Goal: Information Seeking & Learning: Learn about a topic

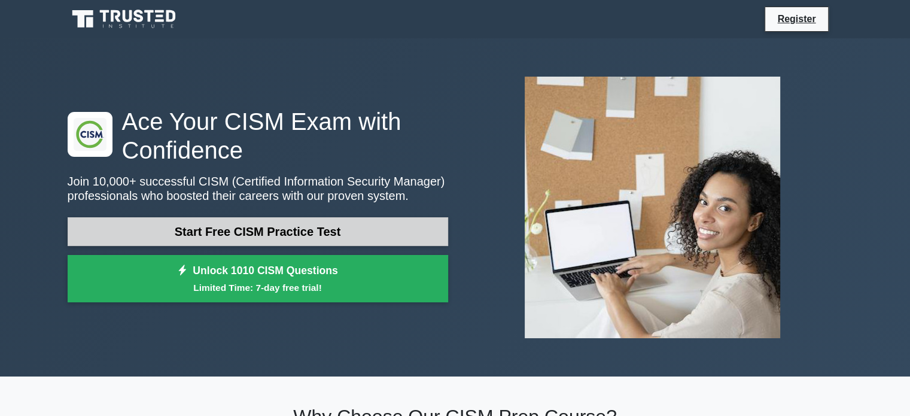
click at [339, 226] on link "Start Free CISM Practice Test" at bounding box center [258, 231] width 381 height 29
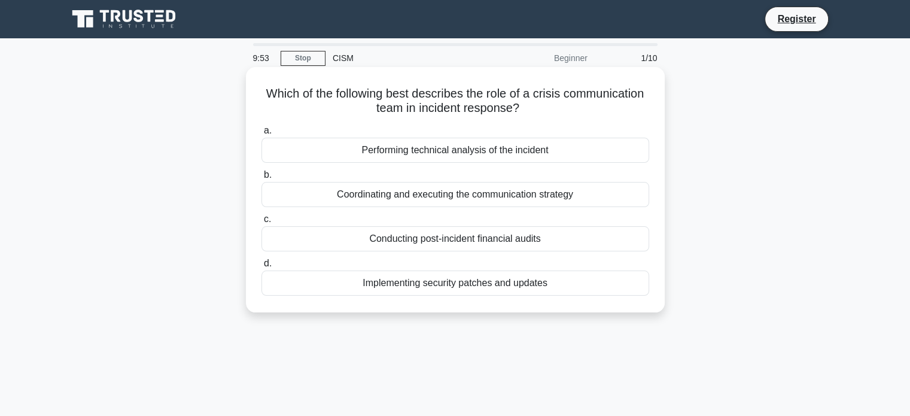
click at [554, 203] on div "Coordinating and executing the communication strategy" at bounding box center [456, 194] width 388 height 25
click at [262, 179] on input "b. Coordinating and executing the communication strategy" at bounding box center [262, 175] width 0 height 8
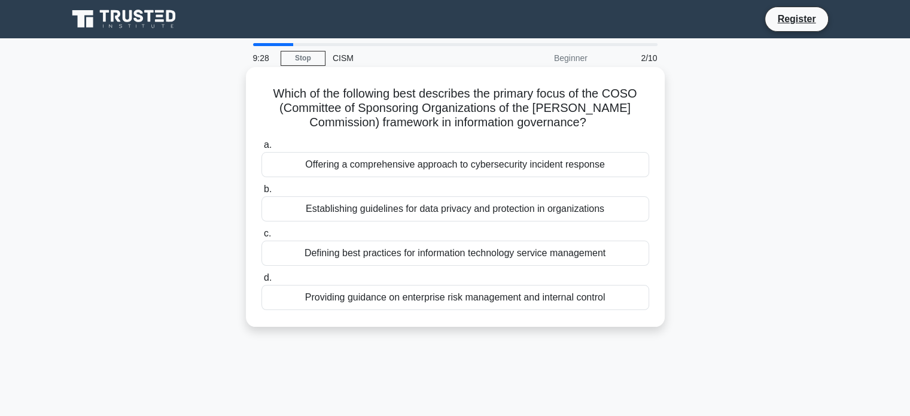
click at [565, 296] on div "Providing guidance on enterprise risk management and internal control" at bounding box center [456, 297] width 388 height 25
click at [262, 282] on input "d. Providing guidance on enterprise risk management and internal control" at bounding box center [262, 278] width 0 height 8
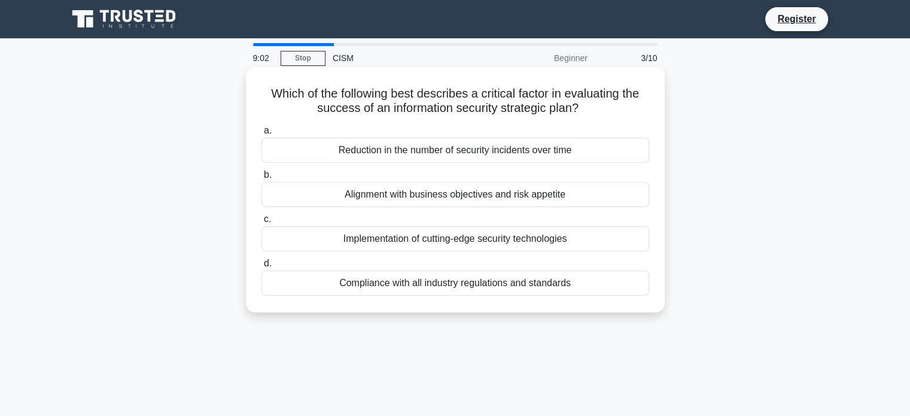
click at [581, 154] on div "Reduction in the number of security incidents over time" at bounding box center [456, 150] width 388 height 25
click at [262, 135] on input "a. Reduction in the number of security incidents over time" at bounding box center [262, 131] width 0 height 8
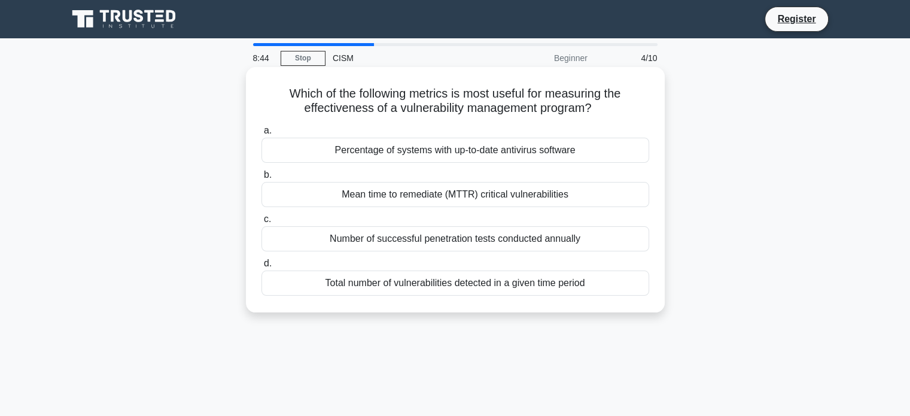
click at [582, 148] on div "Percentage of systems with up-to-date antivirus software" at bounding box center [456, 150] width 388 height 25
click at [262, 135] on input "a. Percentage of systems with up-to-date antivirus software" at bounding box center [262, 131] width 0 height 8
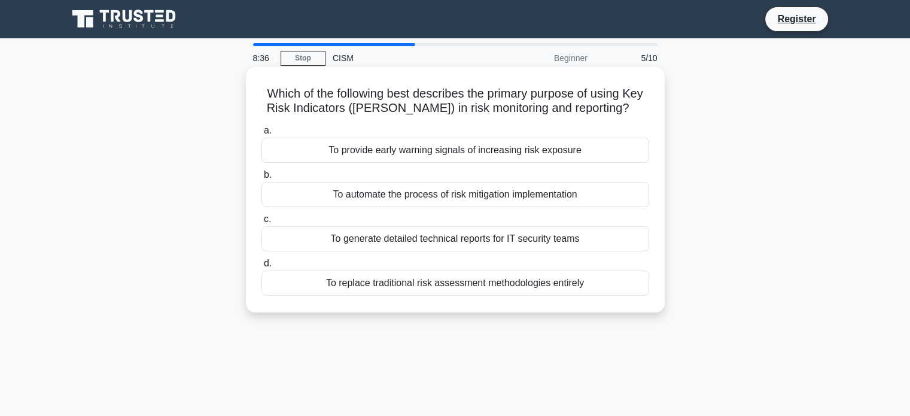
click at [560, 147] on div "To provide early warning signals of increasing risk exposure" at bounding box center [456, 150] width 388 height 25
click at [262, 135] on input "a. To provide early warning signals of increasing risk exposure" at bounding box center [262, 131] width 0 height 8
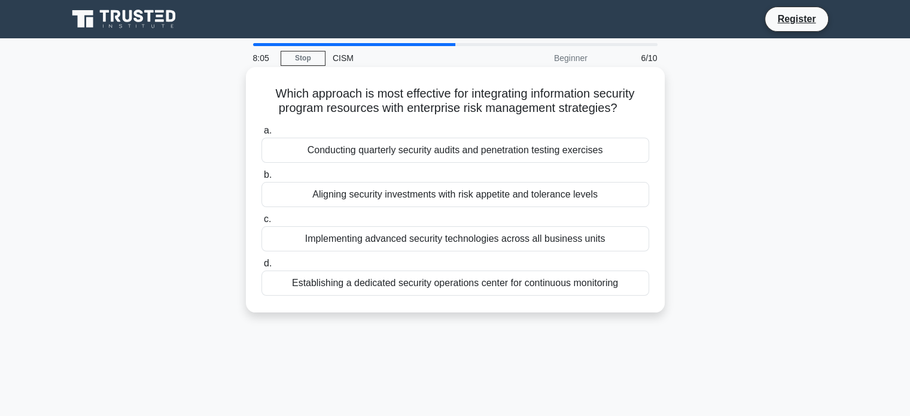
click at [585, 195] on div "Aligning security investments with risk appetite and tolerance levels" at bounding box center [456, 194] width 388 height 25
click at [262, 179] on input "b. Aligning security investments with risk appetite and tolerance levels" at bounding box center [262, 175] width 0 height 8
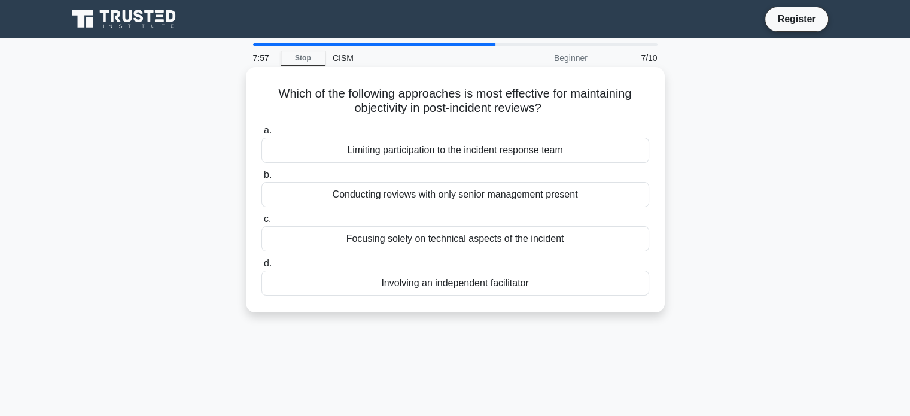
click at [570, 284] on div "Involving an independent facilitator" at bounding box center [456, 283] width 388 height 25
click at [262, 268] on input "d. Involving an independent facilitator" at bounding box center [262, 264] width 0 height 8
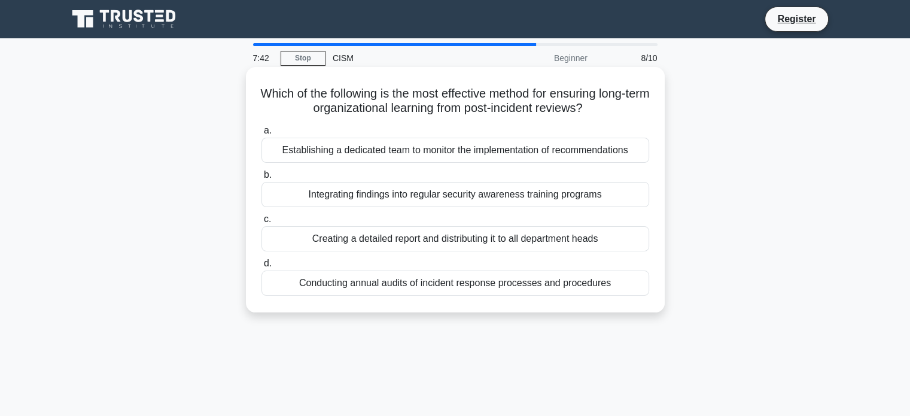
click at [555, 192] on div "Integrating findings into regular security awareness training programs" at bounding box center [456, 194] width 388 height 25
click at [262, 179] on input "b. Integrating findings into regular security awareness training programs" at bounding box center [262, 175] width 0 height 8
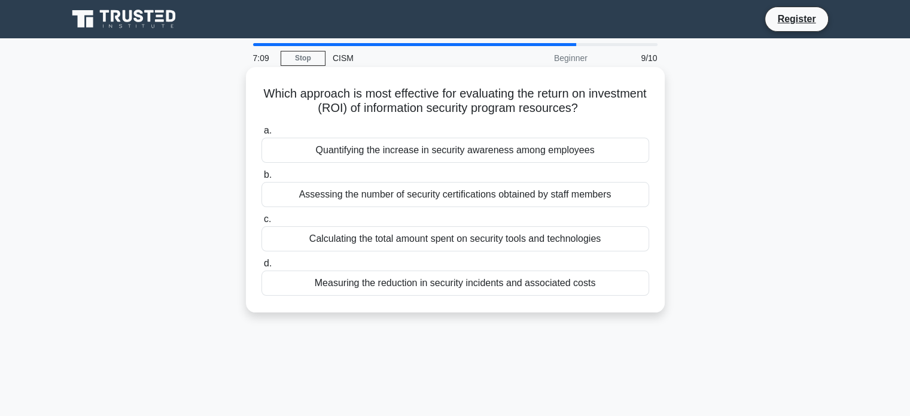
click at [563, 289] on div "Measuring the reduction in security incidents and associated costs" at bounding box center [456, 283] width 388 height 25
click at [262, 268] on input "d. Measuring the reduction in security incidents and associated costs" at bounding box center [262, 264] width 0 height 8
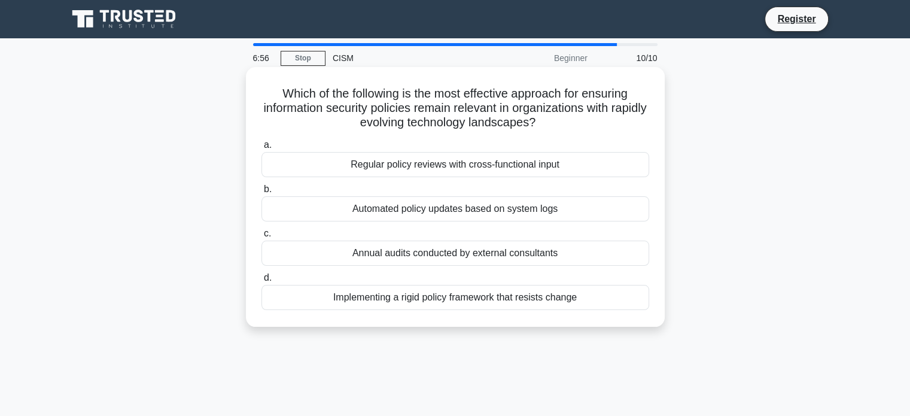
click at [550, 169] on div "Regular policy reviews with cross-functional input" at bounding box center [456, 164] width 388 height 25
click at [262, 149] on input "a. Regular policy reviews with cross-functional input" at bounding box center [262, 145] width 0 height 8
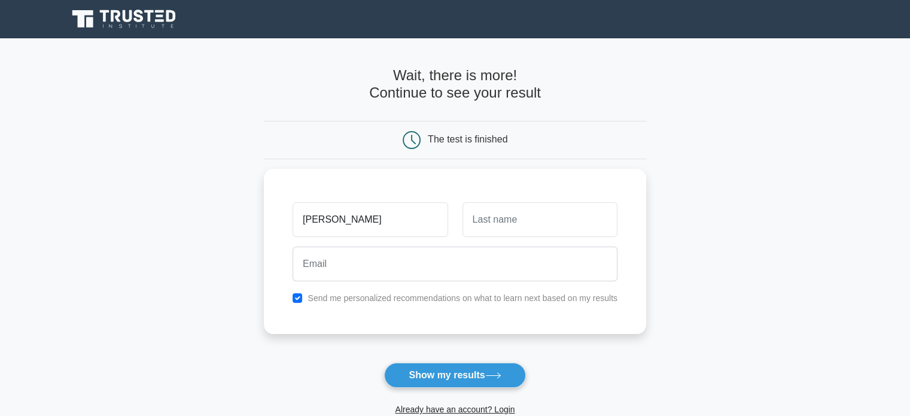
type input "[PERSON_NAME]"
type input "Smith"
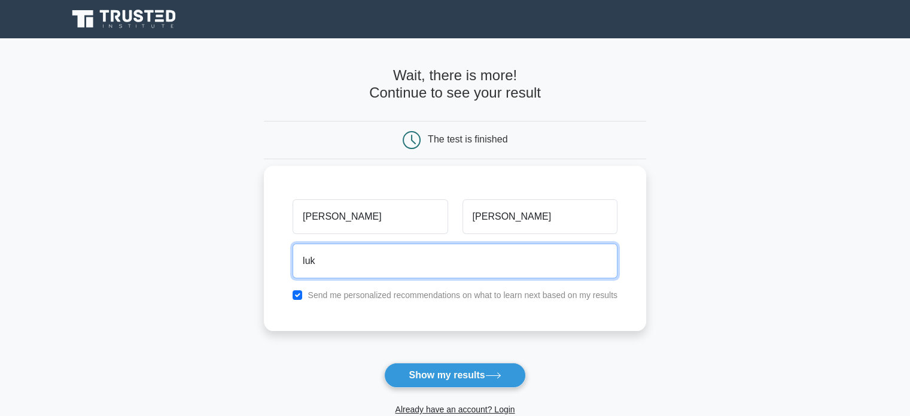
type input "luke.smith.asada@gmail.com"
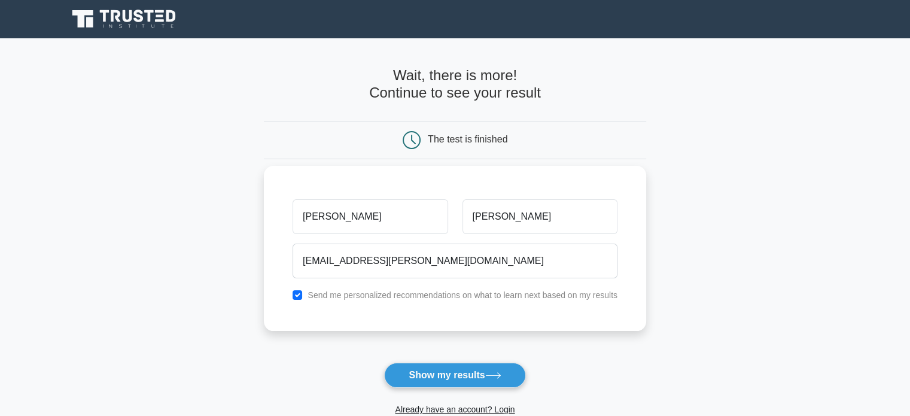
click at [306, 294] on div "Send me personalized recommendations on what to learn next based on my results" at bounding box center [455, 295] width 339 height 14
click at [298, 296] on input "checkbox" at bounding box center [298, 295] width 10 height 10
checkbox input "false"
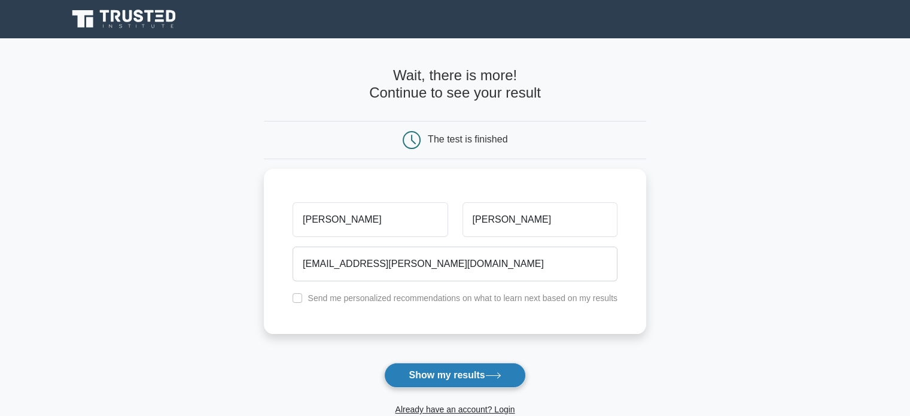
click at [484, 374] on button "Show my results" at bounding box center [454, 375] width 141 height 25
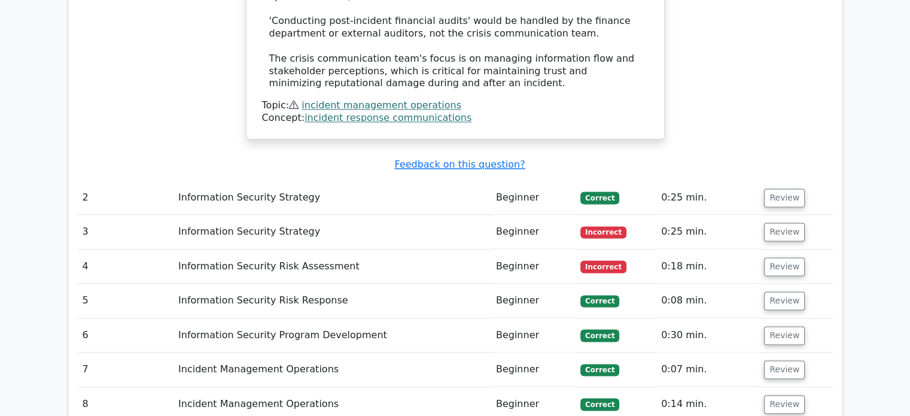
scroll to position [1525, 0]
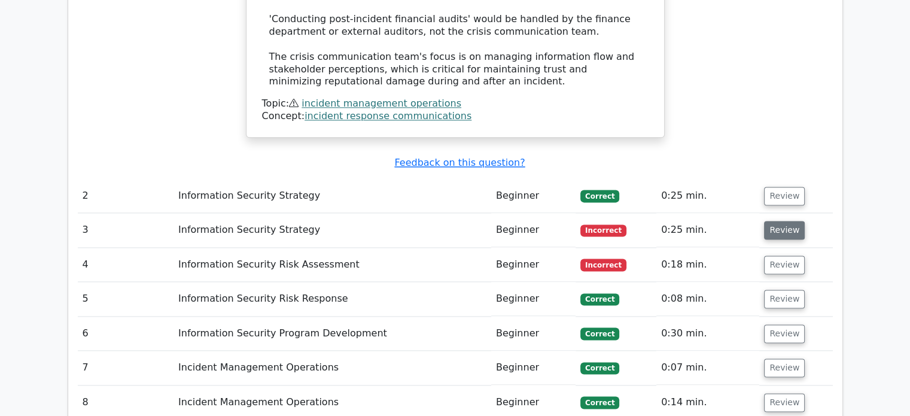
click at [791, 221] on button "Review" at bounding box center [784, 230] width 41 height 19
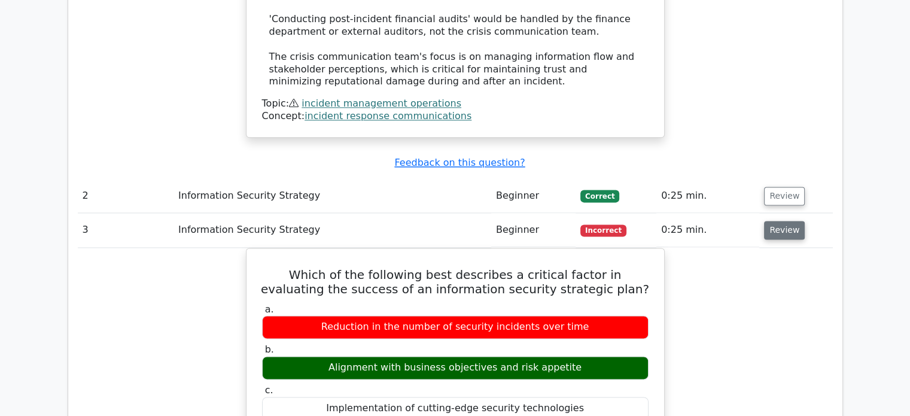
click at [774, 221] on button "Review" at bounding box center [784, 230] width 41 height 19
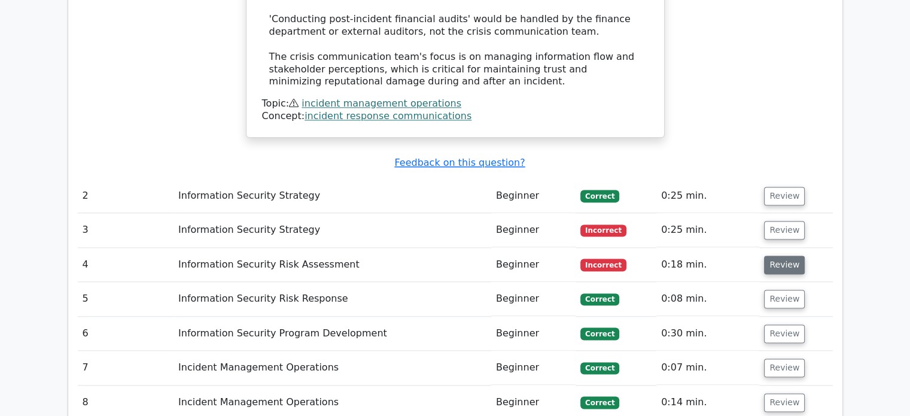
click at [777, 256] on button "Review" at bounding box center [784, 265] width 41 height 19
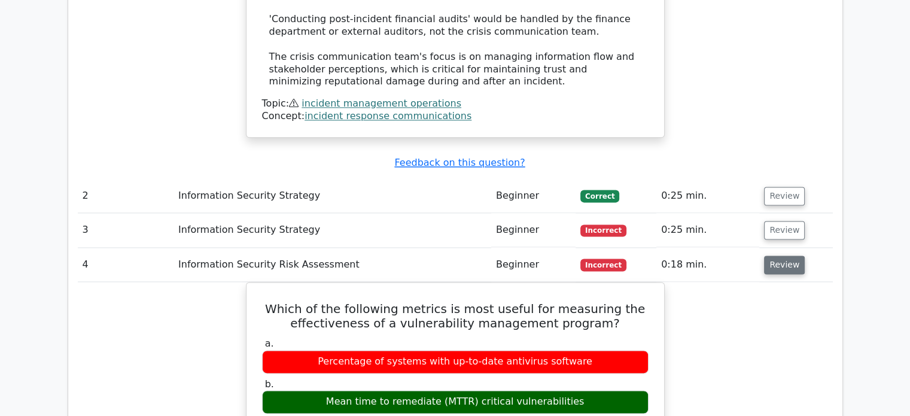
click at [788, 256] on button "Review" at bounding box center [784, 265] width 41 height 19
